Goal: Task Accomplishment & Management: Complete application form

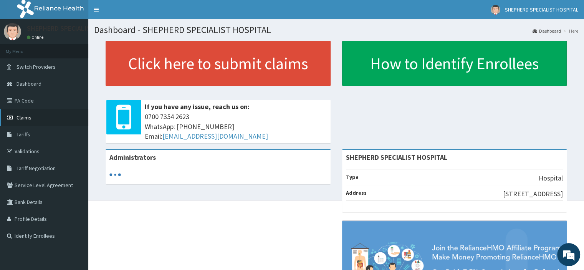
click at [28, 120] on span "Claims" at bounding box center [24, 117] width 15 height 7
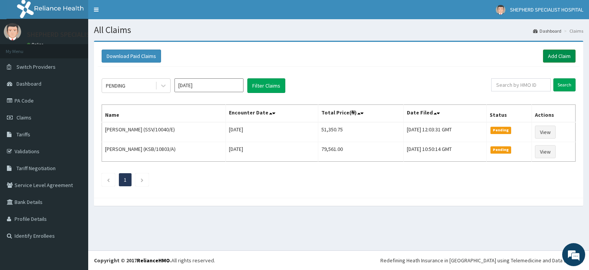
click at [556, 59] on link "Add Claim" at bounding box center [559, 56] width 33 height 13
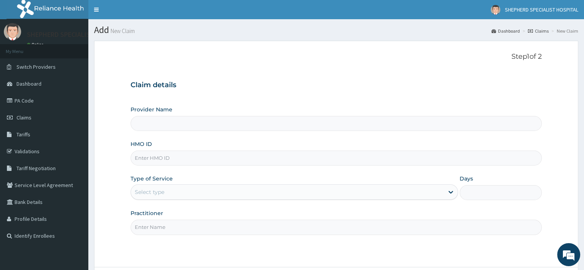
type input "SHEPHERD SPECIALIST HOSPITAL"
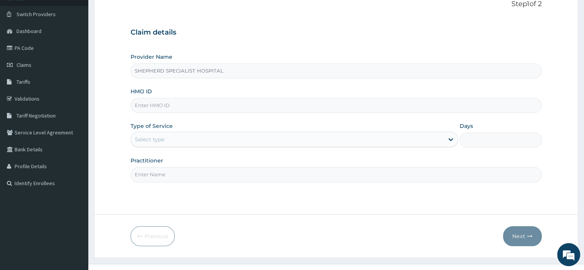
click at [213, 105] on input "HMO ID" at bounding box center [335, 105] width 411 height 15
type input "CYU/10317/D"
click at [166, 141] on div "Select type" at bounding box center [287, 139] width 313 height 12
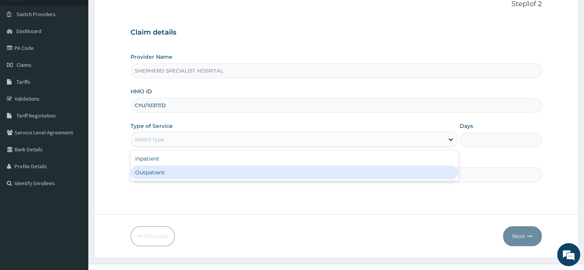
click at [154, 172] on div "Outpatient" at bounding box center [293, 172] width 327 height 14
type input "1"
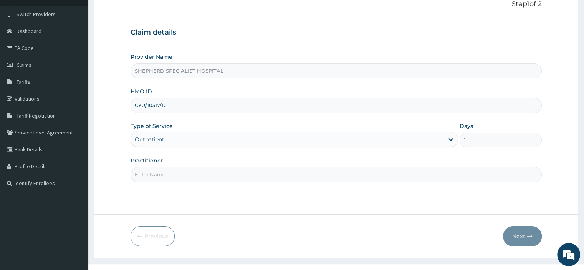
click at [260, 168] on input "Practitioner" at bounding box center [335, 174] width 411 height 15
type input "Dr Paul"
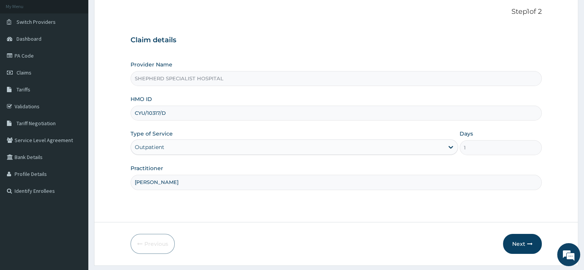
scroll to position [58, 0]
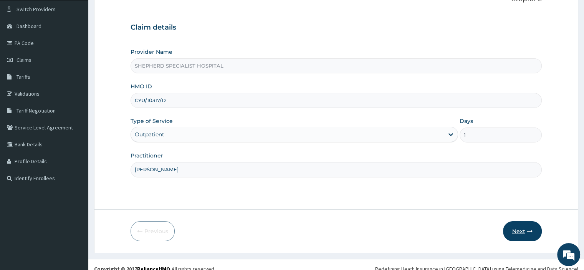
click at [525, 230] on button "Next" at bounding box center [522, 231] width 39 height 20
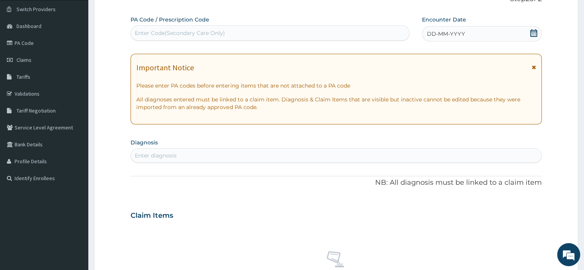
click at [536, 36] on icon at bounding box center [533, 33] width 7 height 8
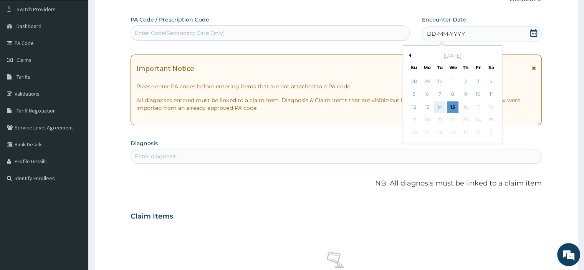
click at [442, 105] on div "14" at bounding box center [440, 107] width 12 height 12
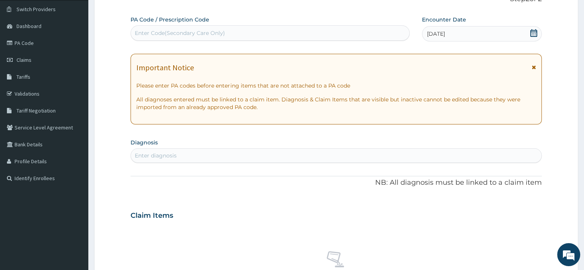
click at [157, 152] on div "Enter diagnosis" at bounding box center [156, 156] width 42 height 8
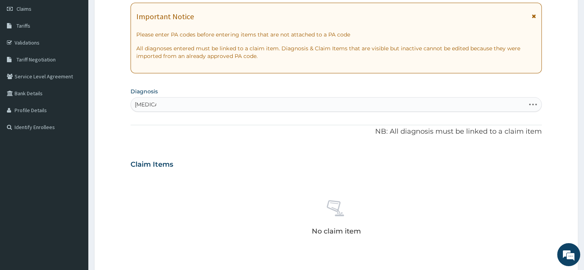
scroll to position [111, 0]
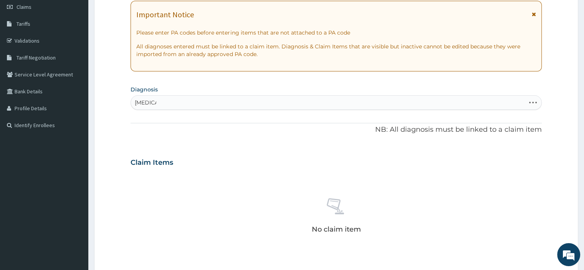
type input "typhoid"
click at [166, 107] on div "Enter diagnosis" at bounding box center [336, 102] width 410 height 12
type input "typhoid"
click at [229, 106] on div "Enter diagnosis" at bounding box center [336, 102] width 410 height 12
type input "typhoid"
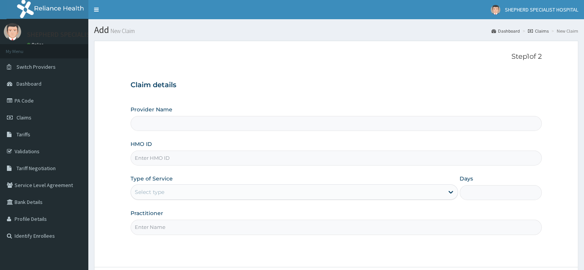
click at [280, 81] on div "Claim details Provider Name HMO ID Type of Service Select type Days Practitioner" at bounding box center [335, 153] width 411 height 161
type input "SHEPHERD SPECIALIST HOSPITAL"
click at [163, 166] on div "Provider Name SHEPHERD SPECIALIST HOSPITAL HMO ID Type of Service Select type D…" at bounding box center [335, 170] width 411 height 129
type input "SHEPHERD SPECIALIST HOSPITAL"
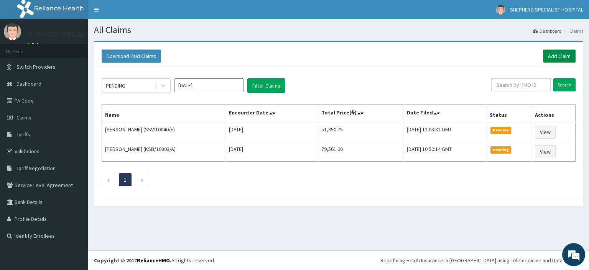
click at [559, 61] on link "Add Claim" at bounding box center [559, 56] width 33 height 13
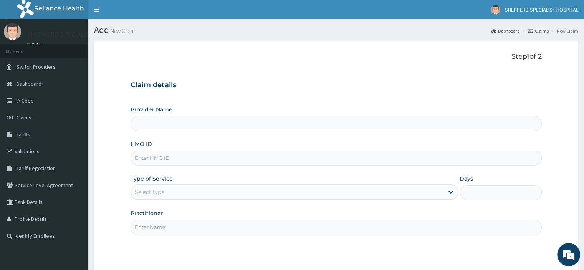
type input "SHEPHERD SPECIALIST HOSPITAL"
click at [175, 159] on input "HMO ID" at bounding box center [335, 157] width 411 height 15
type input "CYU/10317/D"
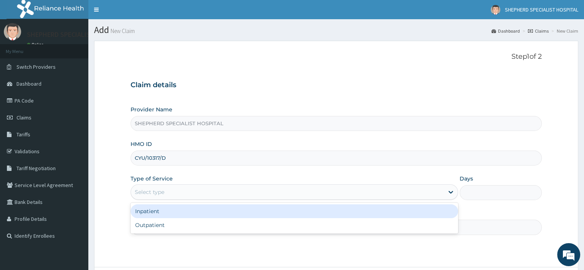
click at [161, 187] on div "Select type" at bounding box center [287, 192] width 313 height 12
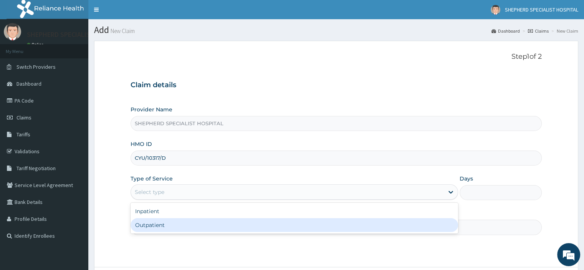
click at [155, 224] on div "Outpatient" at bounding box center [293, 225] width 327 height 14
type input "1"
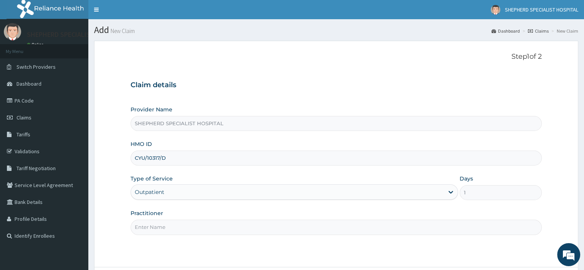
click at [155, 224] on input "Practitioner" at bounding box center [335, 227] width 411 height 15
type input "Dr Paul"
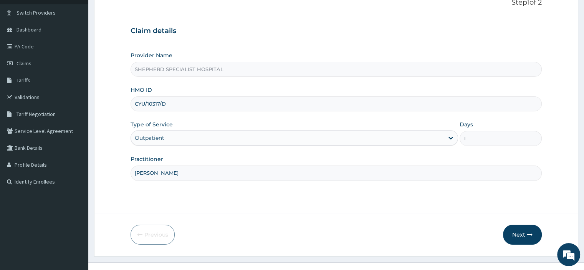
scroll to position [66, 0]
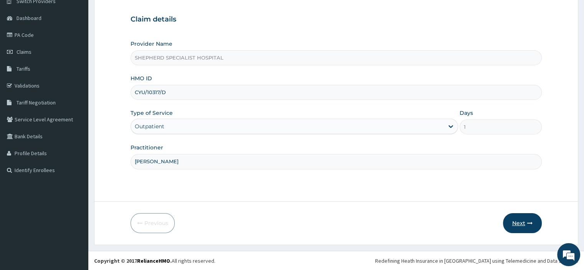
click at [530, 227] on button "Next" at bounding box center [522, 223] width 39 height 20
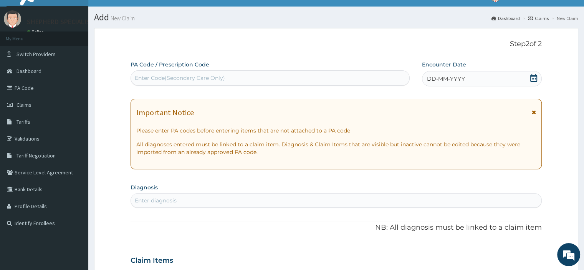
scroll to position [12, 0]
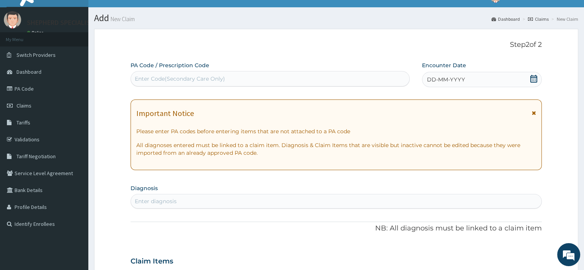
click at [534, 76] on icon at bounding box center [534, 79] width 8 height 8
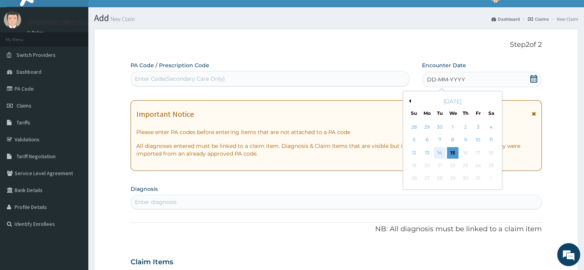
click at [436, 152] on div "14" at bounding box center [440, 153] width 12 height 12
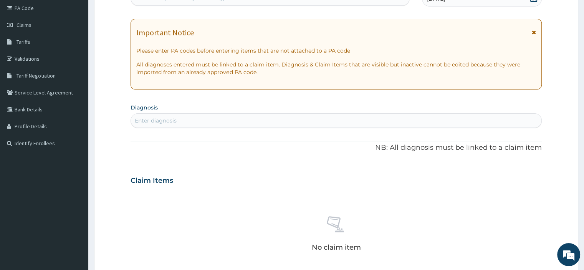
scroll to position [98, 0]
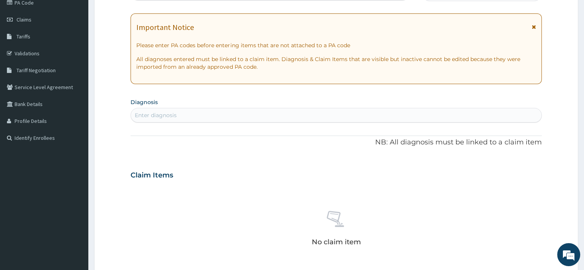
click at [216, 115] on div "Enter diagnosis" at bounding box center [336, 115] width 410 height 12
type input "typhoid"
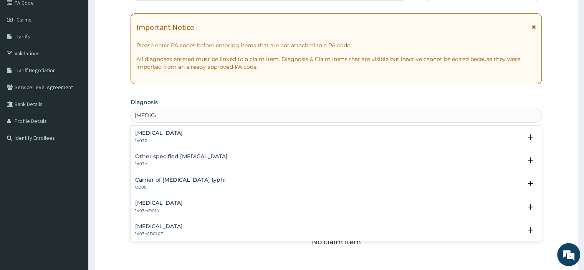
click at [174, 132] on h4 "Typhoid fever, unspecified" at bounding box center [159, 133] width 48 height 6
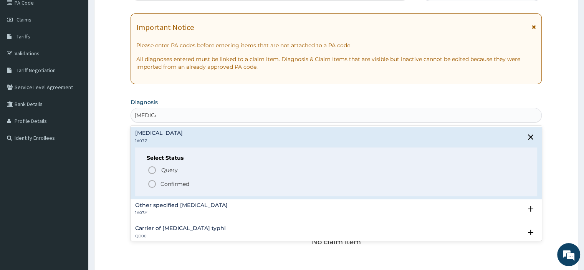
click at [163, 183] on p "Confirmed" at bounding box center [174, 184] width 29 height 8
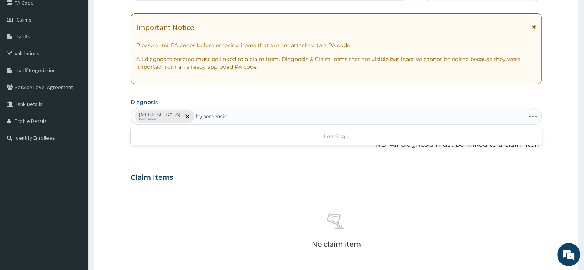
type input "hypertension"
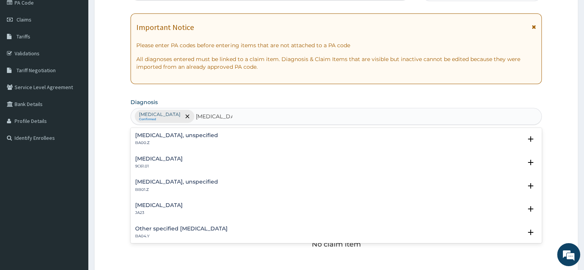
click at [177, 136] on h4 "Essential hypertension, unspecified" at bounding box center [176, 135] width 83 height 6
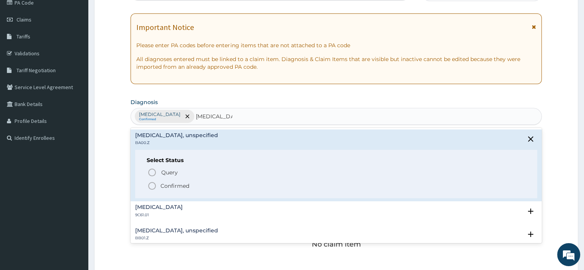
click at [166, 185] on p "Confirmed" at bounding box center [174, 186] width 29 height 8
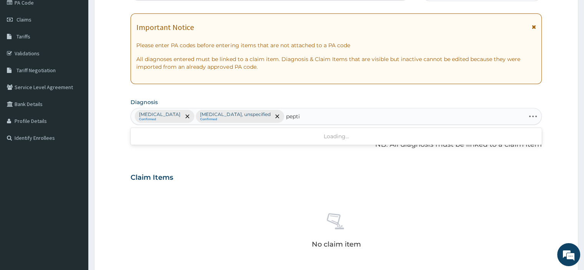
type input "peptic"
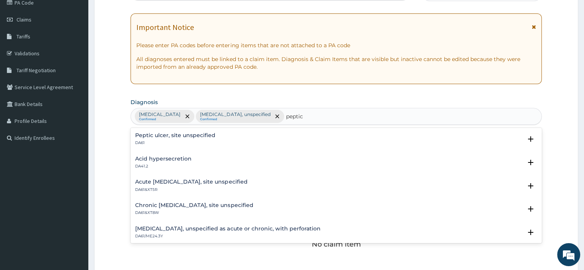
click at [173, 140] on p "DA61" at bounding box center [175, 142] width 80 height 5
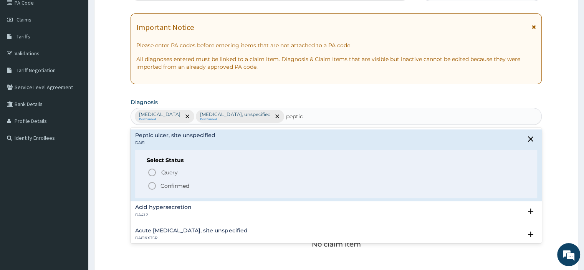
click at [160, 185] on p "Confirmed" at bounding box center [174, 186] width 29 height 8
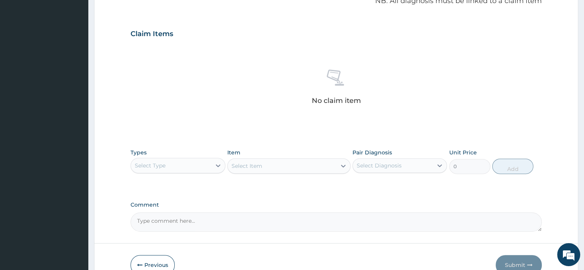
scroll to position [282, 0]
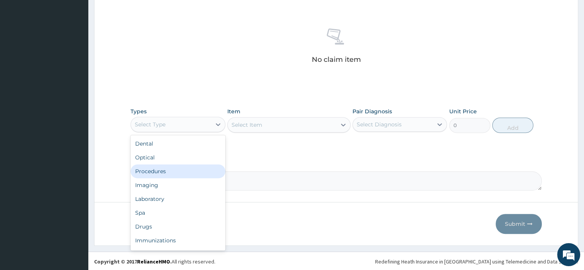
drag, startPoint x: 170, startPoint y: 125, endPoint x: 160, endPoint y: 174, distance: 50.0
click at [160, 132] on div "option Procedures focused, 3 of 10. 10 results available. Use Up and Down to ch…" at bounding box center [177, 124] width 94 height 15
click at [160, 174] on div "Procedures" at bounding box center [177, 171] width 94 height 14
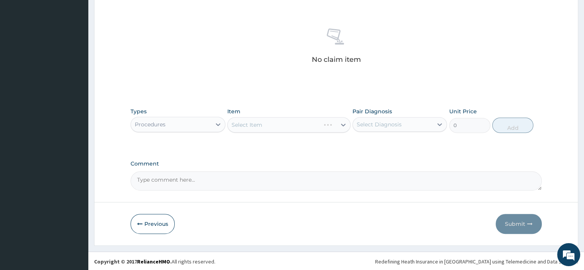
click at [266, 125] on div "Select Item" at bounding box center [288, 124] width 123 height 15
click at [266, 125] on div "Select Item" at bounding box center [274, 125] width 92 height 12
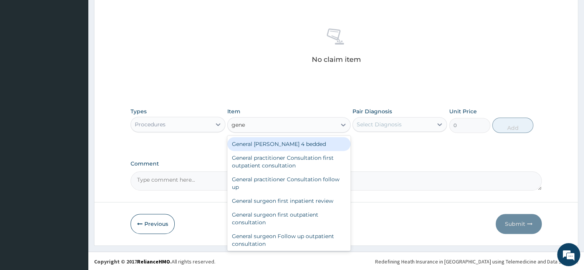
type input "gener"
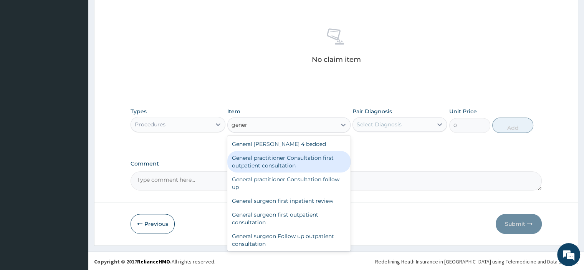
click at [253, 160] on div "General practitioner Consultation first outpatient consultation" at bounding box center [288, 161] width 123 height 21
type input "3795"
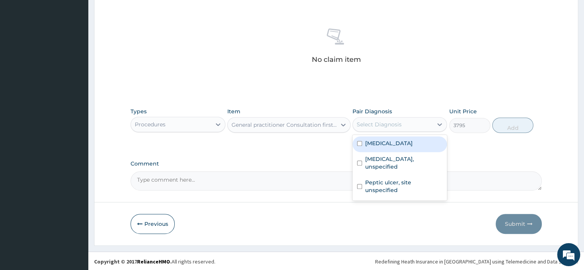
click at [398, 120] on div "Select Diagnosis" at bounding box center [379, 124] width 45 height 8
click at [388, 140] on label "Typhoid fever, unspecified" at bounding box center [389, 143] width 48 height 8
checkbox input "true"
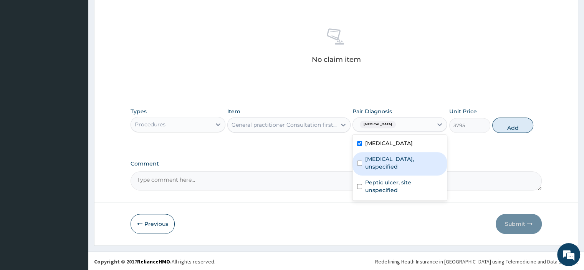
click at [381, 158] on label "Essential hypertension, unspecified" at bounding box center [403, 162] width 77 height 15
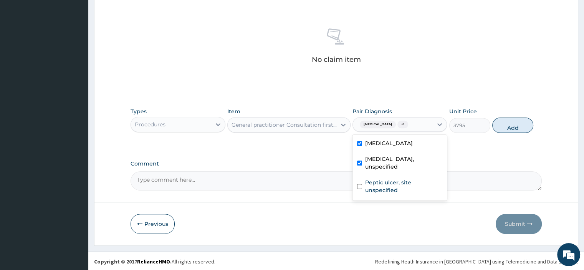
click at [378, 173] on div "Essential hypertension, unspecified" at bounding box center [399, 163] width 94 height 23
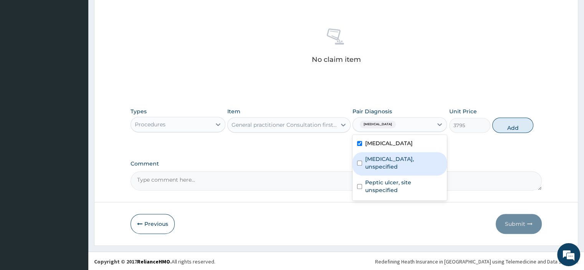
click at [378, 173] on div "Essential hypertension, unspecified" at bounding box center [399, 163] width 94 height 23
checkbox input "true"
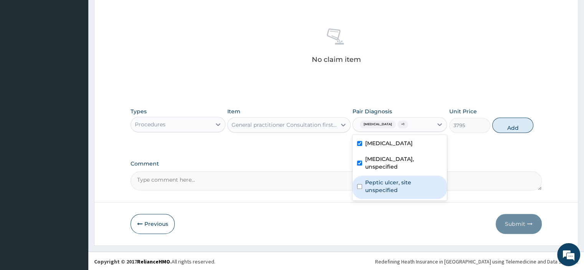
click at [377, 186] on label "Peptic ulcer, site unspecified" at bounding box center [403, 185] width 77 height 15
checkbox input "true"
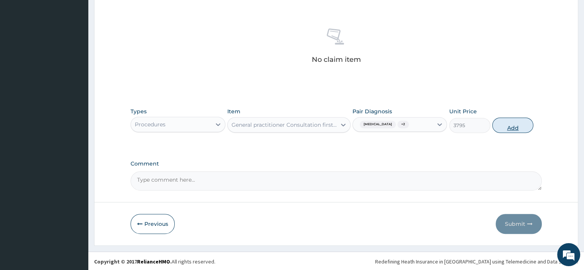
click at [513, 127] on button "Add" at bounding box center [512, 124] width 41 height 15
type input "0"
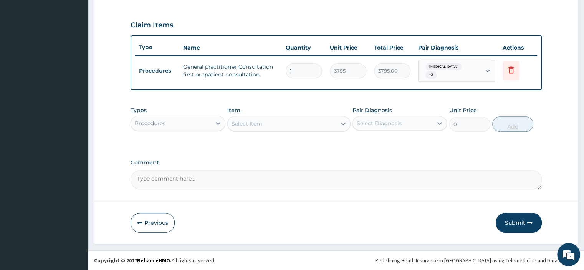
scroll to position [249, 0]
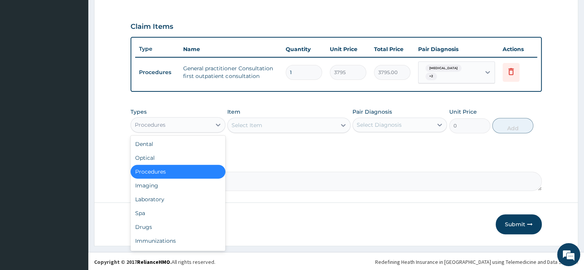
click at [206, 124] on div "Procedures" at bounding box center [171, 125] width 80 height 12
click at [149, 228] on div "Drugs" at bounding box center [177, 227] width 94 height 14
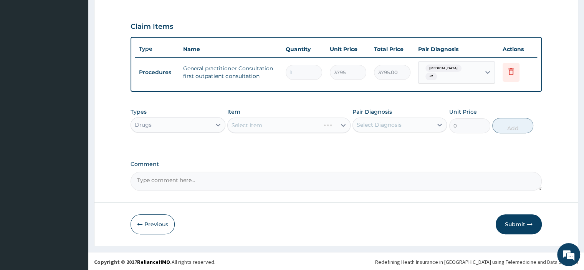
click at [273, 121] on div "Select Item" at bounding box center [288, 124] width 123 height 15
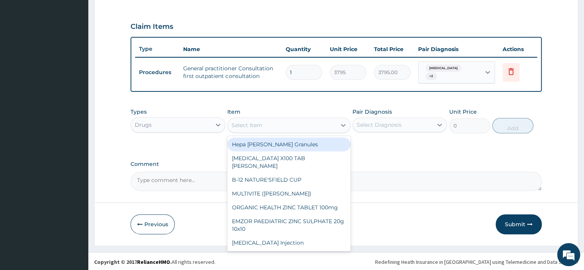
click at [264, 124] on div "Select Item" at bounding box center [282, 125] width 109 height 12
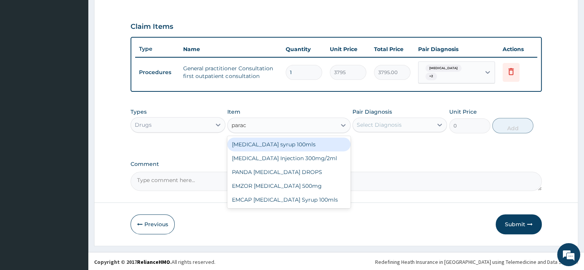
type input "parace"
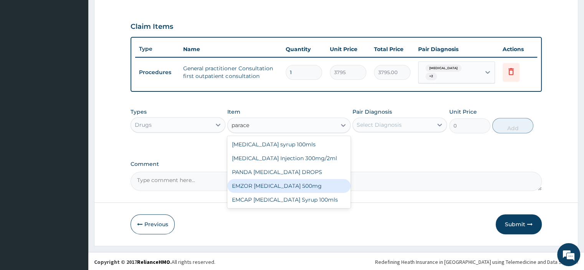
click at [296, 183] on div "EMZOR PARACETAMOL 500mg" at bounding box center [288, 186] width 123 height 14
type input "25.3"
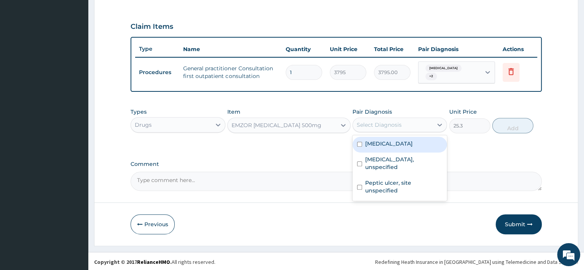
click at [384, 121] on div "Select Diagnosis" at bounding box center [379, 125] width 45 height 8
click at [392, 146] on label "Typhoid fever, unspecified" at bounding box center [389, 144] width 48 height 8
checkbox input "true"
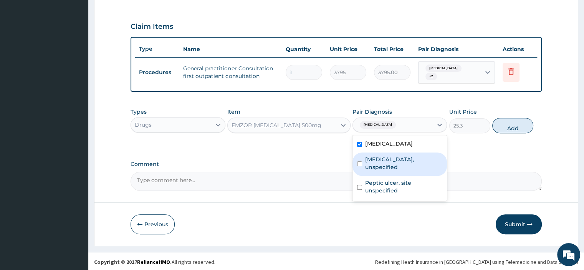
click at [385, 159] on label "Essential hypertension, unspecified" at bounding box center [403, 162] width 77 height 15
checkbox input "false"
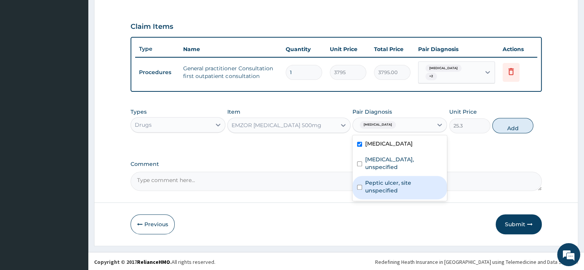
click at [380, 183] on label "Peptic ulcer, site unspecified" at bounding box center [403, 186] width 77 height 15
checkbox input "true"
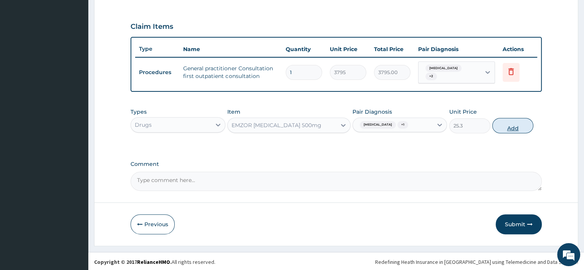
click at [508, 125] on button "Add" at bounding box center [512, 125] width 41 height 15
type input "0"
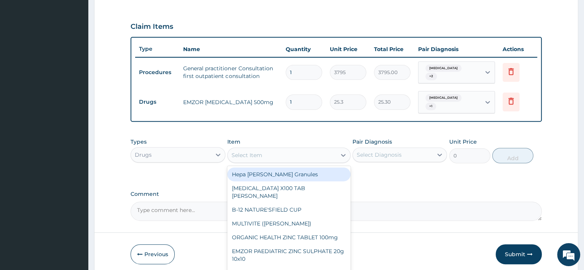
click at [270, 150] on div "Select Item" at bounding box center [282, 155] width 109 height 12
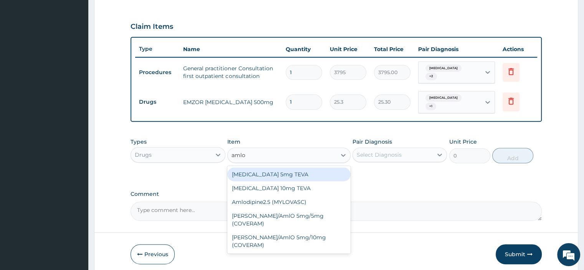
type input "amlod"
click at [273, 176] on div "Amlodipine 5mg TEVA" at bounding box center [288, 174] width 123 height 14
type input "107.525"
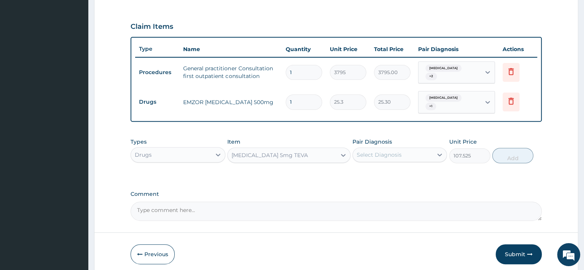
click at [388, 152] on div "Select Diagnosis" at bounding box center [379, 155] width 45 height 8
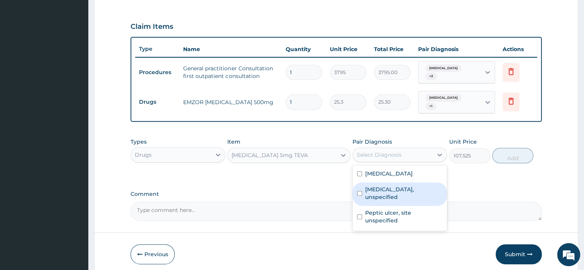
click at [375, 191] on label "Essential hypertension, unspecified" at bounding box center [403, 192] width 77 height 15
checkbox input "true"
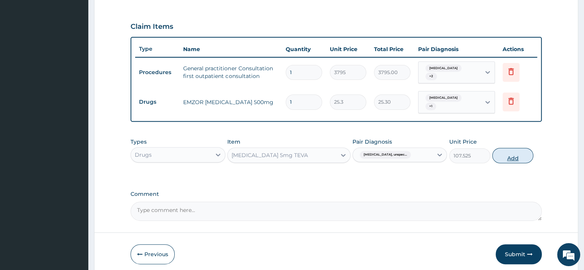
click at [513, 156] on button "Add" at bounding box center [512, 155] width 41 height 15
type input "0"
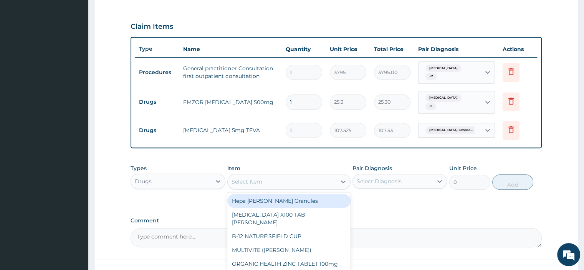
click at [255, 182] on div "Select Item" at bounding box center [246, 182] width 31 height 8
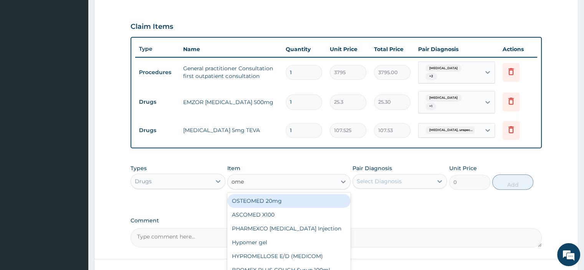
type input "omep"
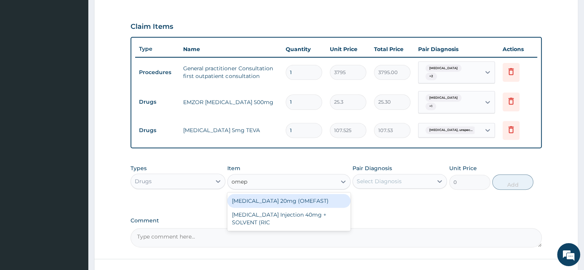
click at [253, 198] on div "OMEPRAZOLE 20mg (OMEFAST)" at bounding box center [288, 201] width 123 height 14
type input "88.55"
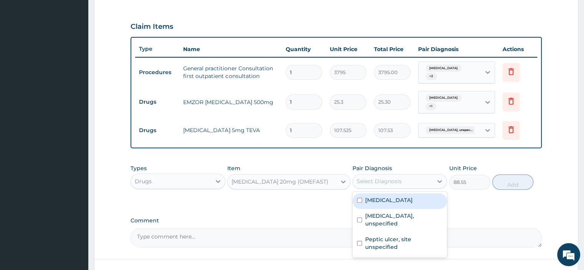
click at [386, 177] on div "Select Diagnosis" at bounding box center [379, 181] width 45 height 8
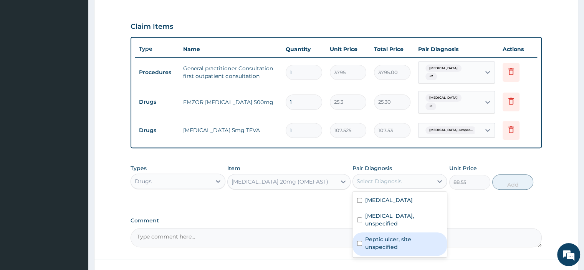
click at [387, 241] on label "Peptic ulcer, site unspecified" at bounding box center [403, 242] width 77 height 15
checkbox input "true"
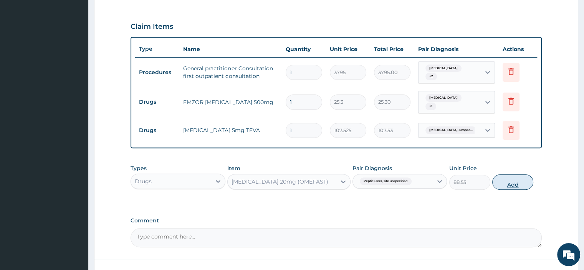
click at [515, 182] on button "Add" at bounding box center [512, 181] width 41 height 15
type input "0"
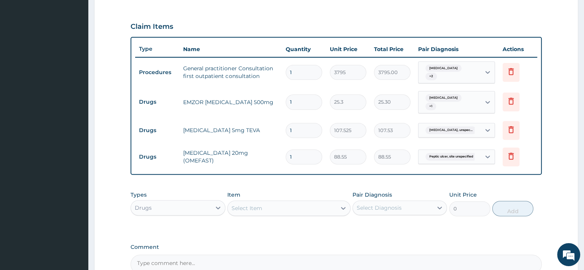
drag, startPoint x: 306, startPoint y: 154, endPoint x: 262, endPoint y: 159, distance: 44.5
click at [262, 159] on tr "Drugs OMEPRAZOLE 20mg (OMEFAST) 1 88.55 88.55 Peptic ulcer, site unspecified De…" at bounding box center [335, 157] width 401 height 26
type input "2"
type input "177.10"
type input "28"
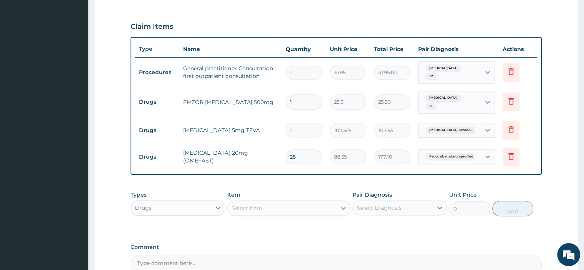
type input "2479.40"
type input "28"
drag, startPoint x: 298, startPoint y: 130, endPoint x: 261, endPoint y: 132, distance: 36.9
click at [261, 132] on tr "Drugs Amlodipine 5mg TEVA 1 107.525 107.53 Essential hypertension, unspec... De…" at bounding box center [335, 130] width 401 height 26
type input "3"
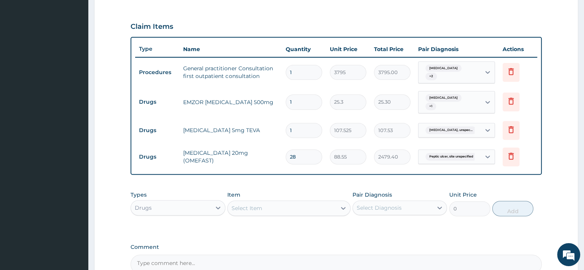
type input "322.58"
type input "30"
type input "3225.75"
type input "30"
click at [304, 102] on input "1" at bounding box center [304, 101] width 36 height 15
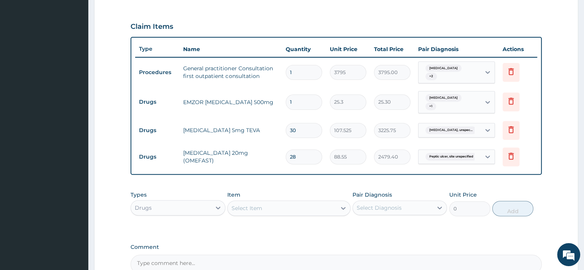
type input "18"
type input "455.40"
type input "18"
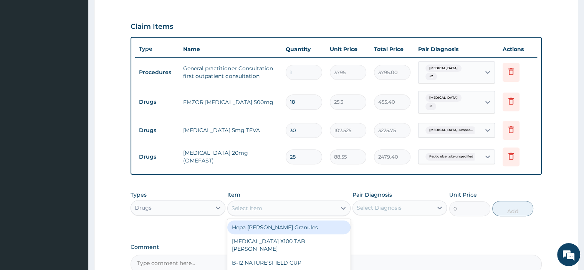
click at [260, 209] on div "Select Item" at bounding box center [246, 208] width 31 height 8
type input "cipr"
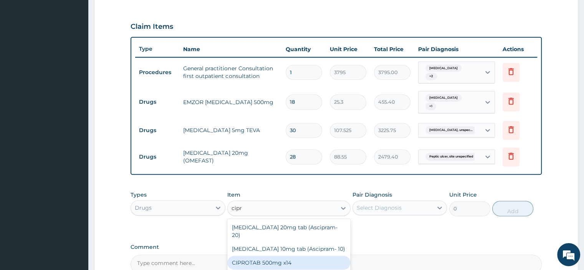
click at [275, 256] on div "CIPROTAB 500mg x14" at bounding box center [288, 263] width 123 height 14
type input "341.55"
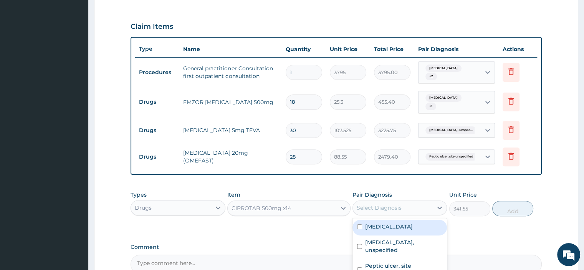
click at [398, 206] on div "Select Diagnosis" at bounding box center [379, 208] width 45 height 8
click at [391, 225] on label "Typhoid fever, unspecified" at bounding box center [389, 227] width 48 height 8
checkbox input "true"
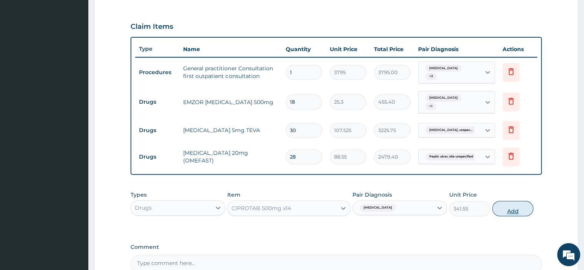
click at [525, 206] on button "Add" at bounding box center [512, 208] width 41 height 15
type input "0"
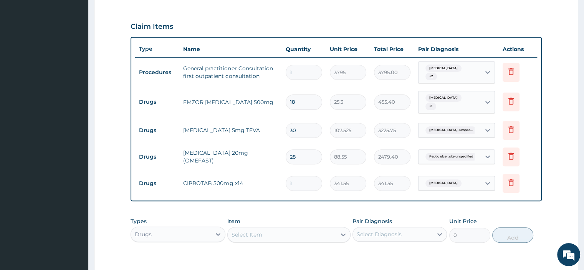
type input "10"
type input "3415.50"
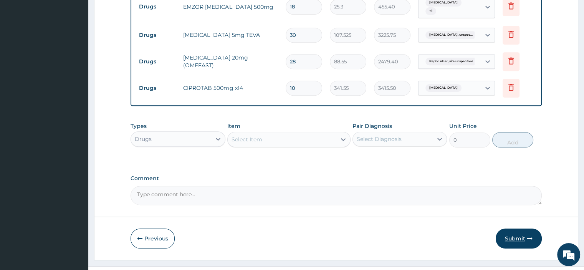
click at [525, 237] on button "Submit" at bounding box center [518, 238] width 46 height 20
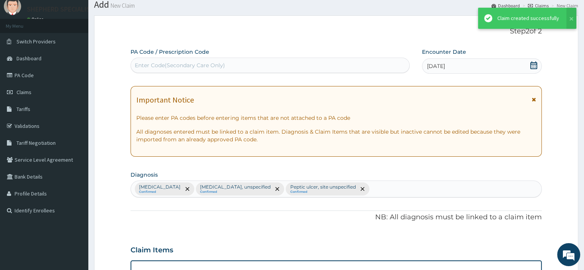
scroll to position [344, 0]
